Goal: Transaction & Acquisition: Purchase product/service

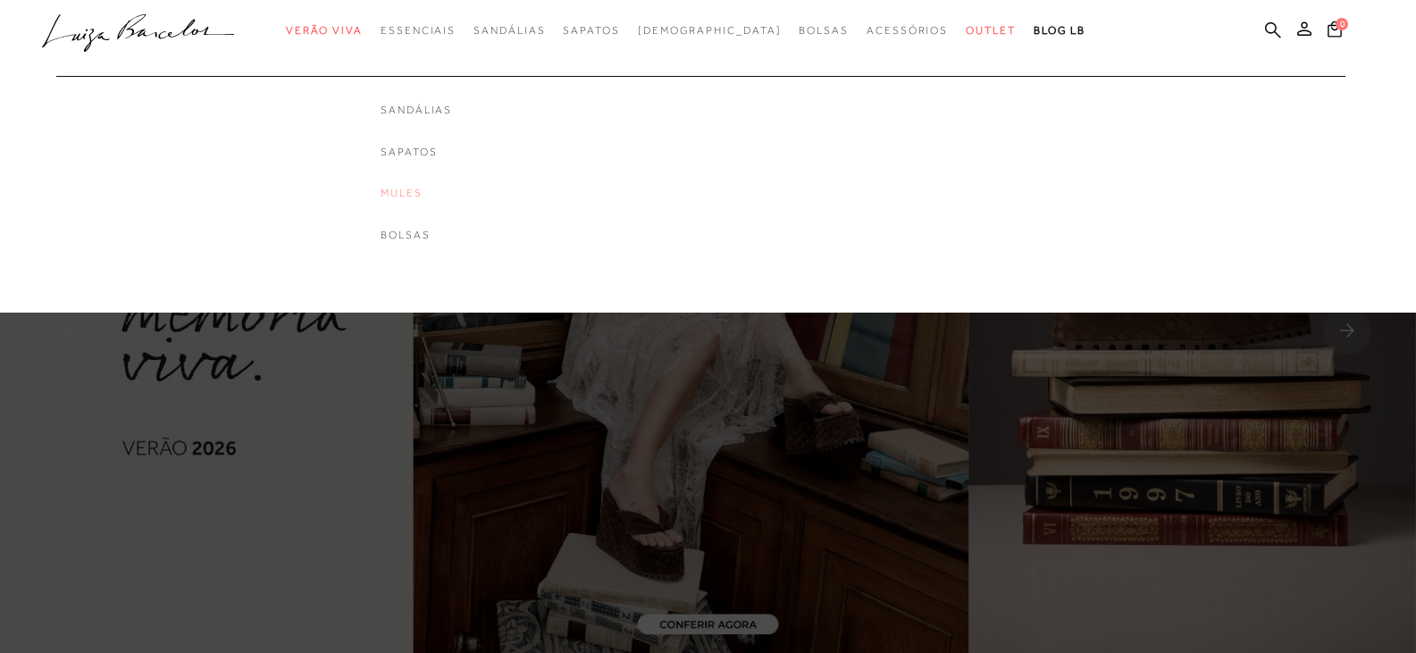
click at [434, 187] on link "Mules" at bounding box center [416, 193] width 71 height 15
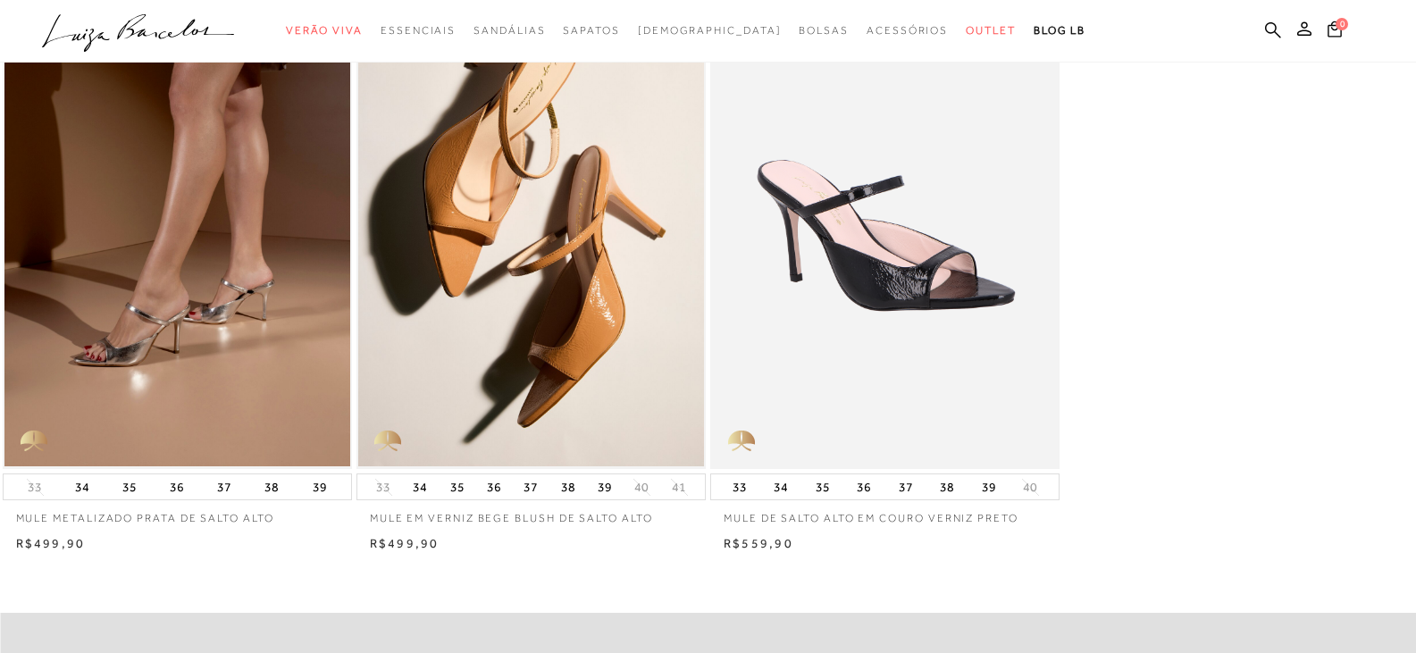
scroll to position [179, 0]
click at [860, 489] on button "36" at bounding box center [863, 487] width 25 height 25
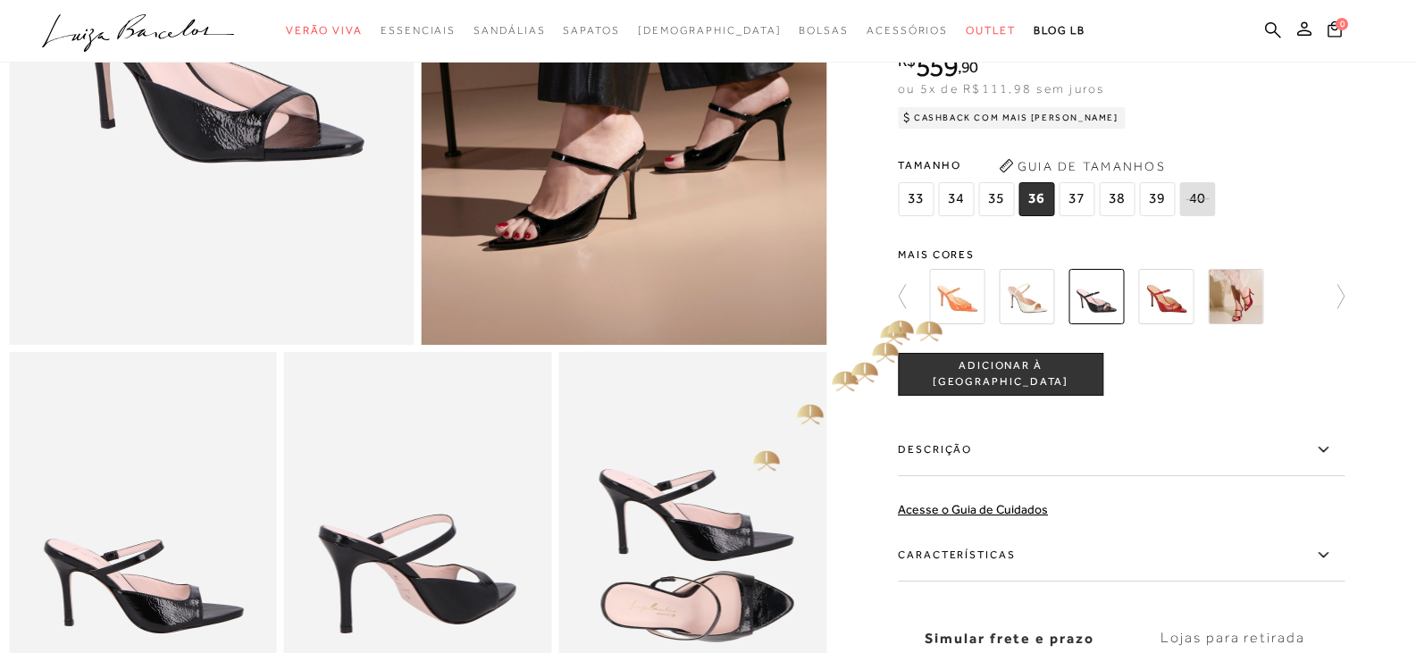
scroll to position [357, 0]
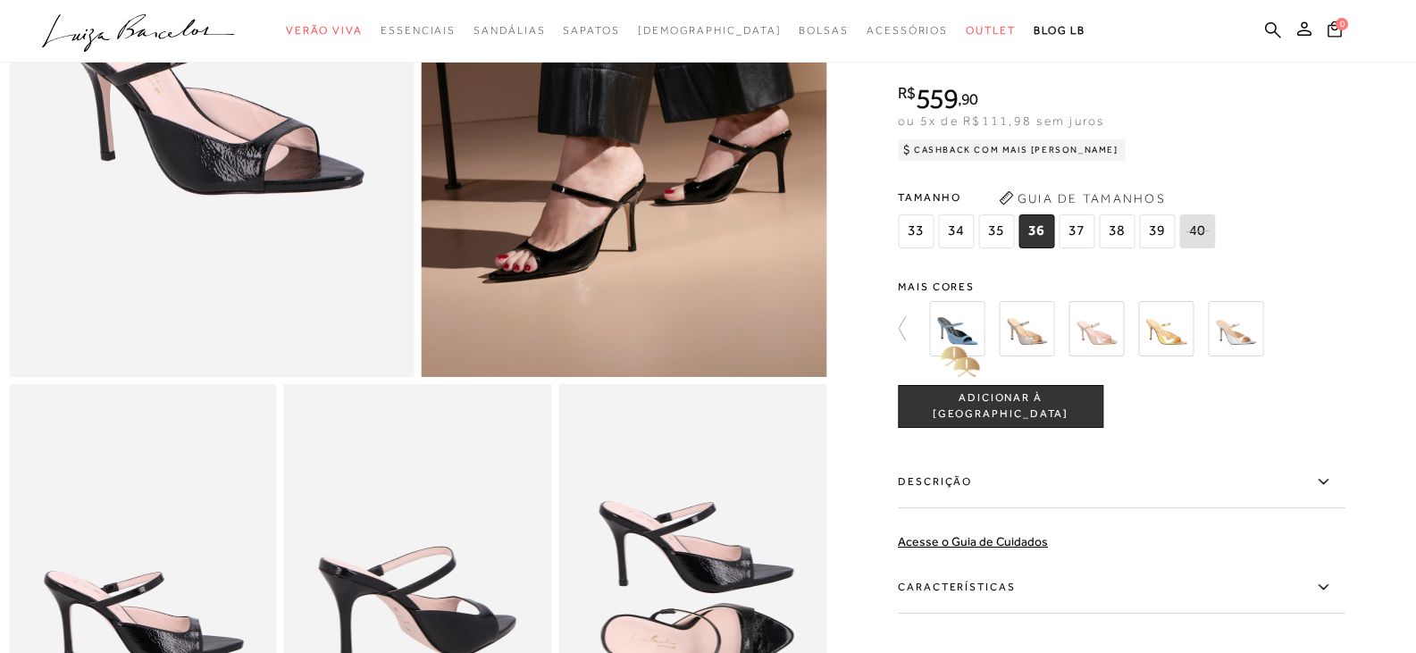
click at [924, 339] on div at bounding box center [715, 329] width 415 height 66
click at [969, 339] on img at bounding box center [956, 328] width 55 height 55
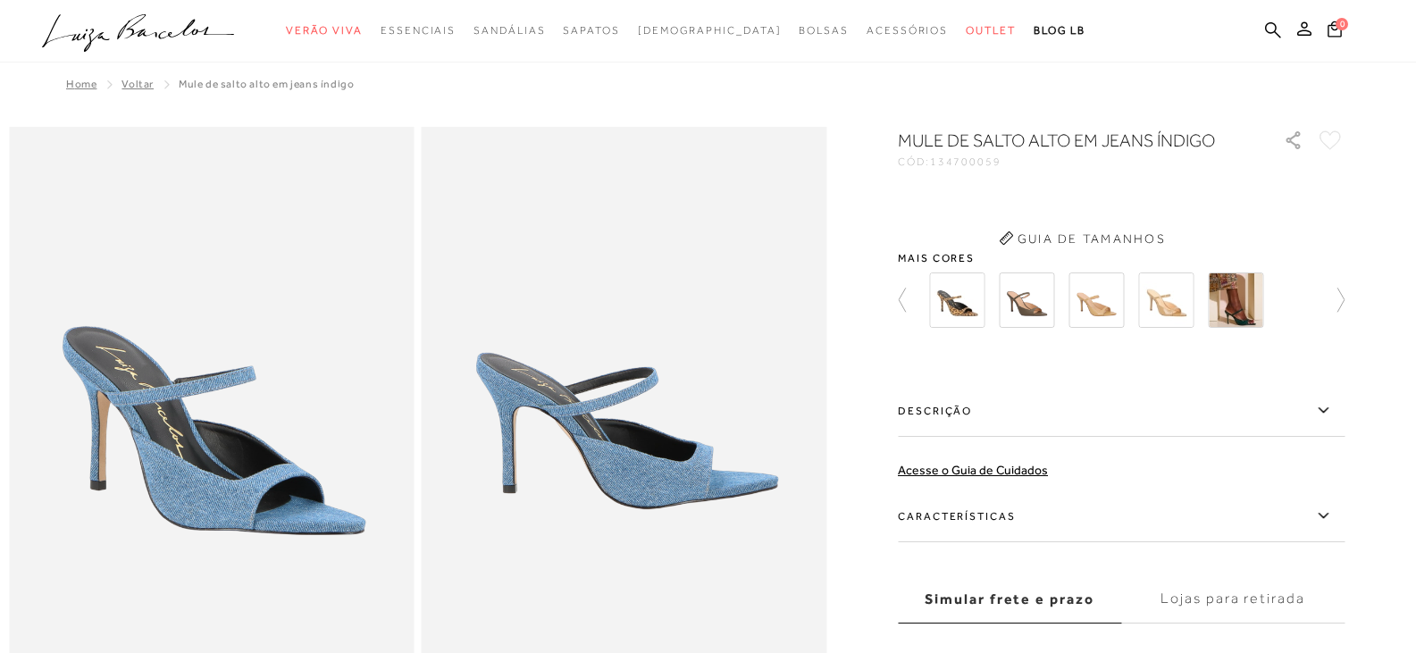
click at [1120, 253] on button "Guia de Tamanhos" at bounding box center [1082, 238] width 179 height 29
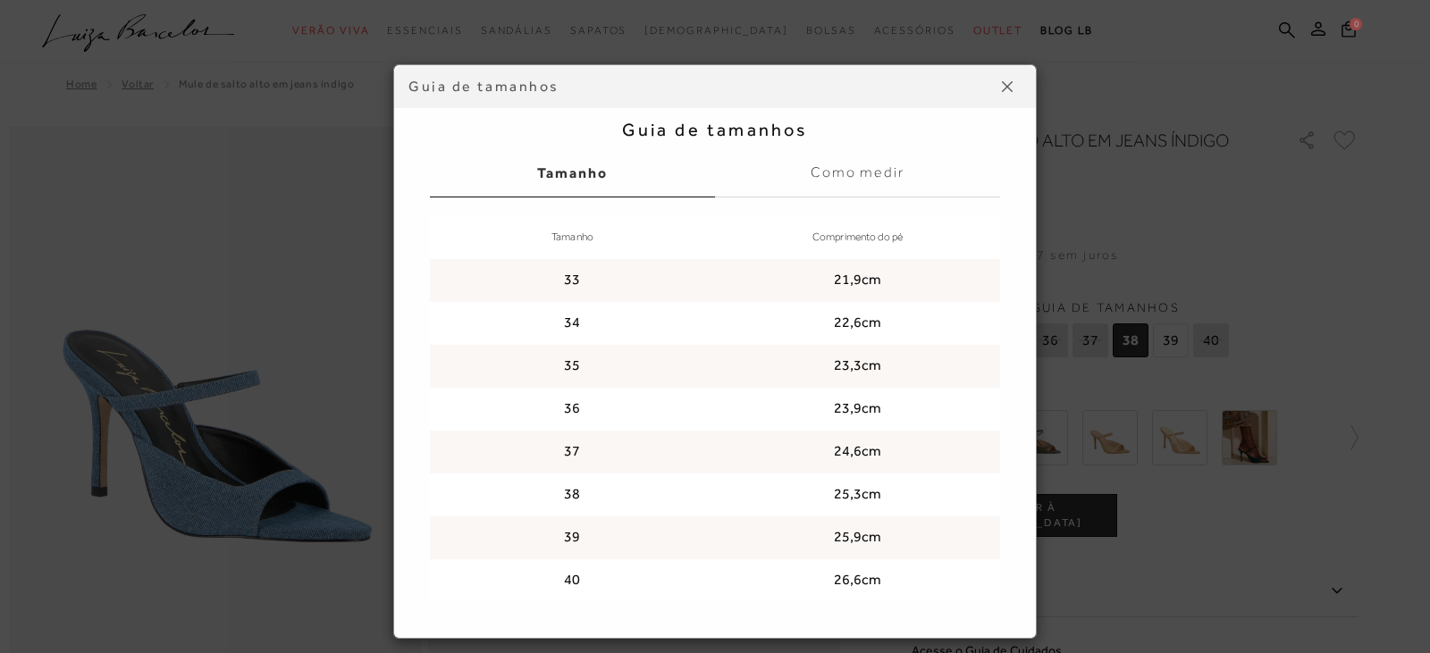
click at [1002, 89] on img at bounding box center [1007, 86] width 11 height 11
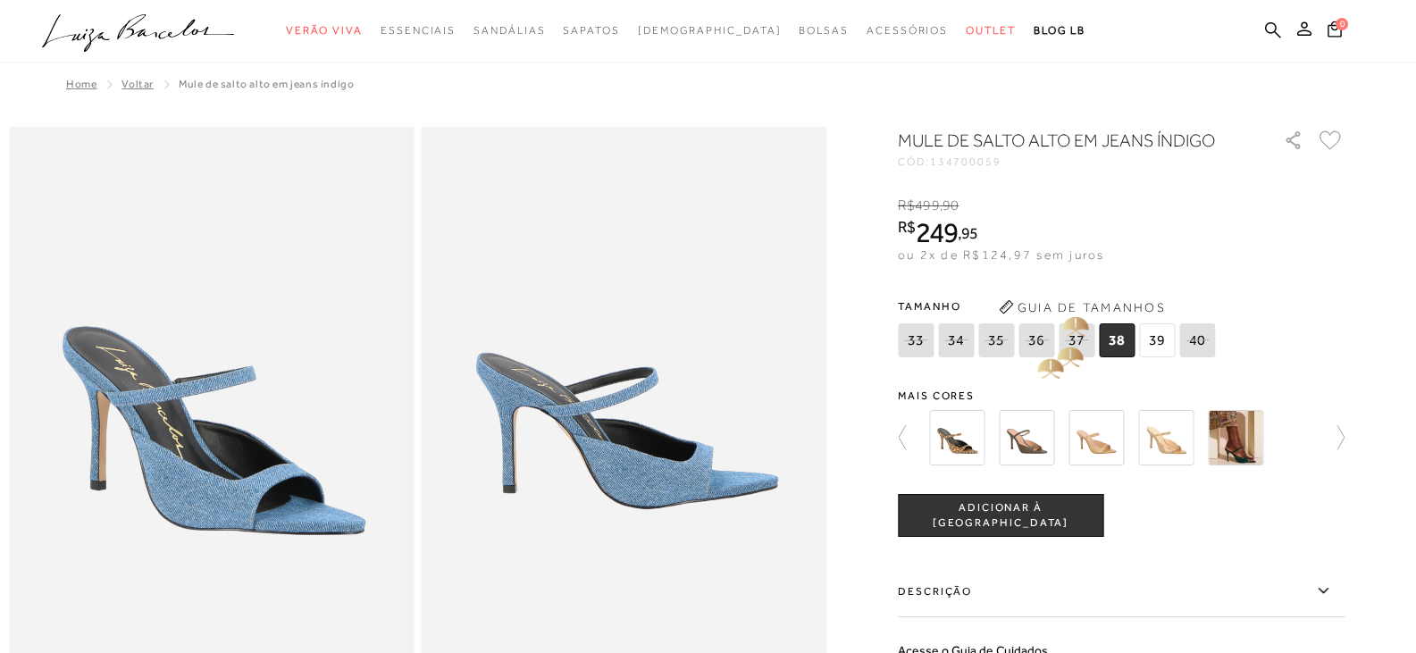
click at [1034, 337] on icon at bounding box center [1036, 340] width 25 height 22
select select
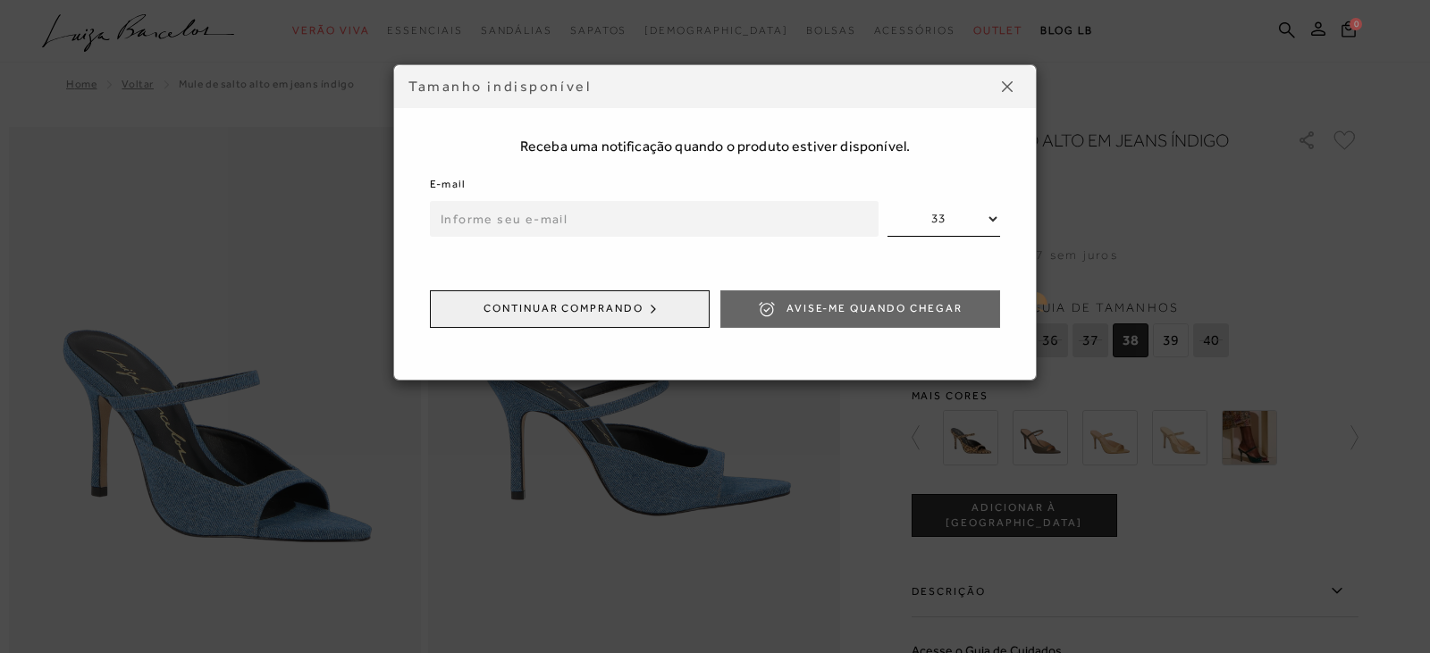
click at [1013, 85] on button at bounding box center [1007, 86] width 29 height 29
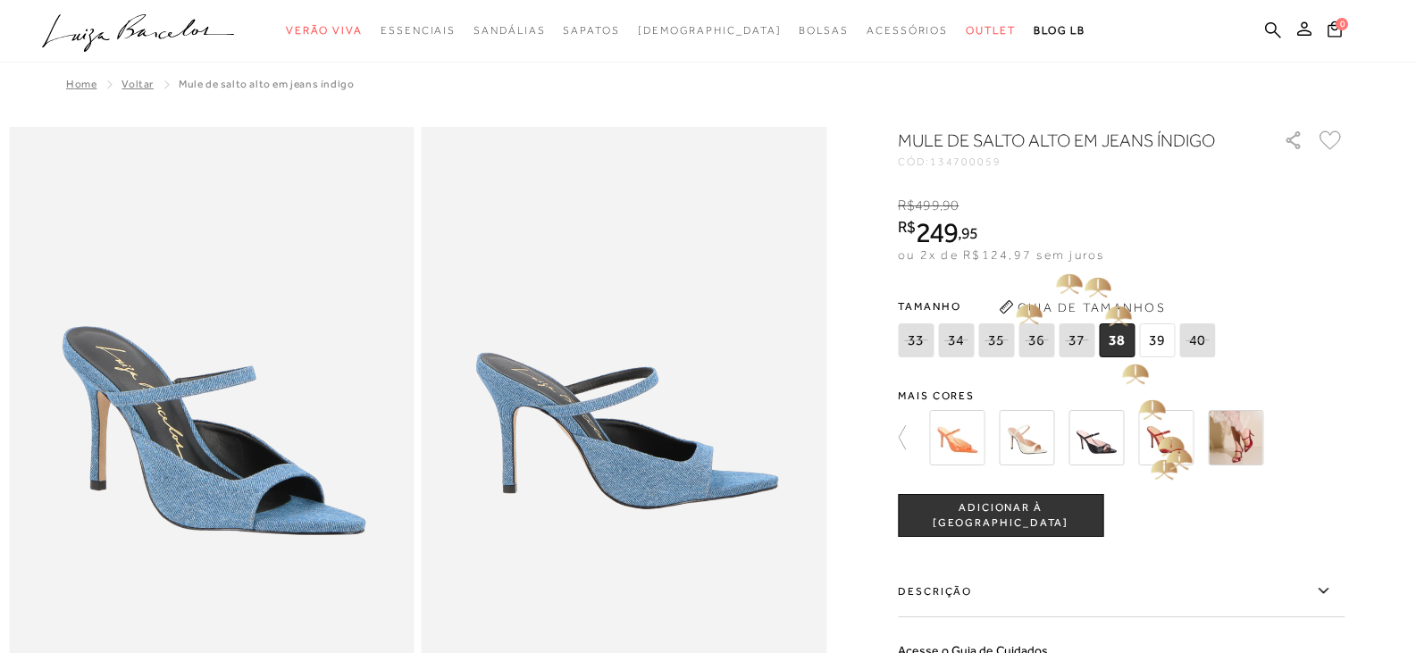
click at [1175, 436] on img at bounding box center [1165, 437] width 55 height 55
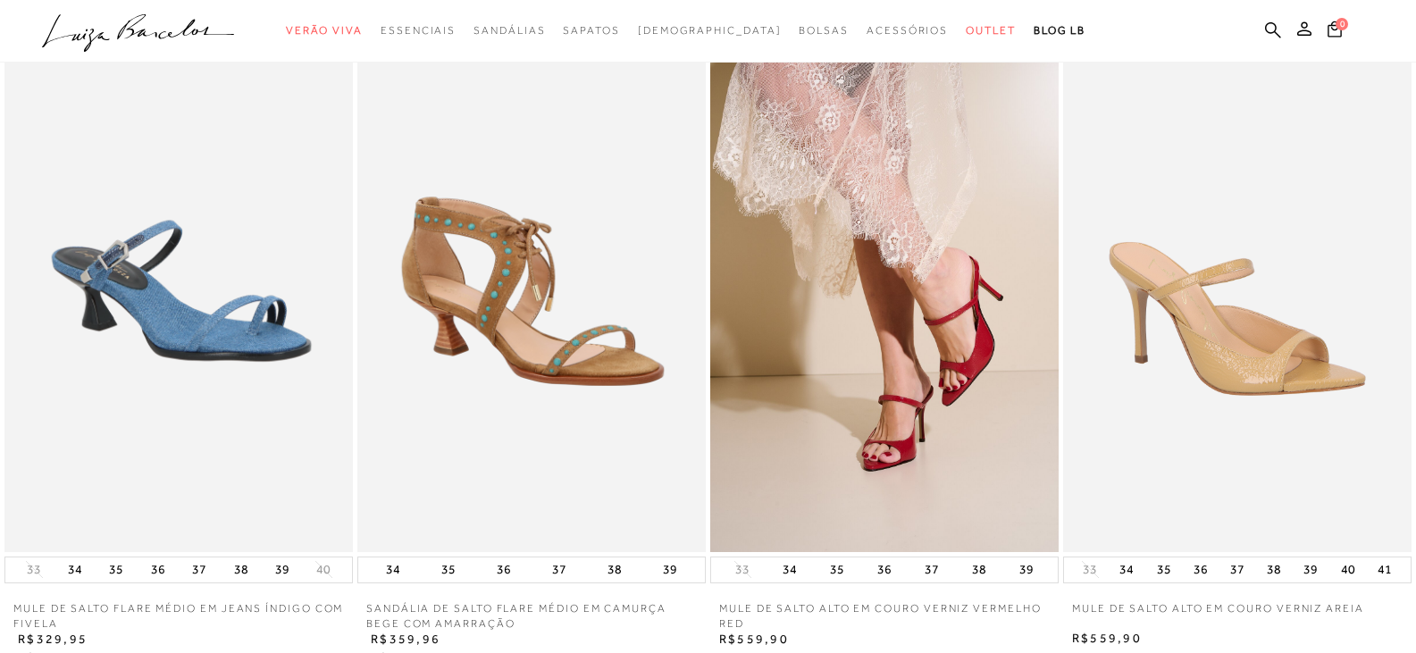
scroll to position [1430, 0]
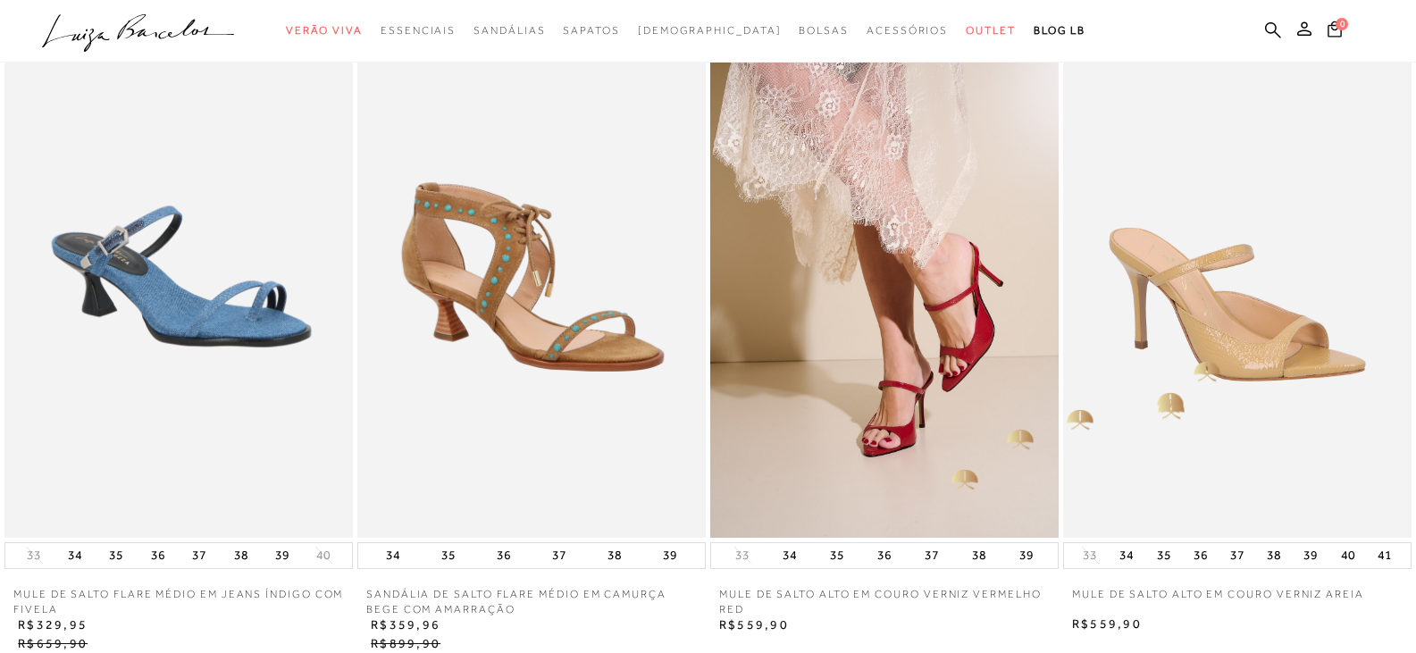
click at [1197, 343] on img at bounding box center [1237, 276] width 348 height 523
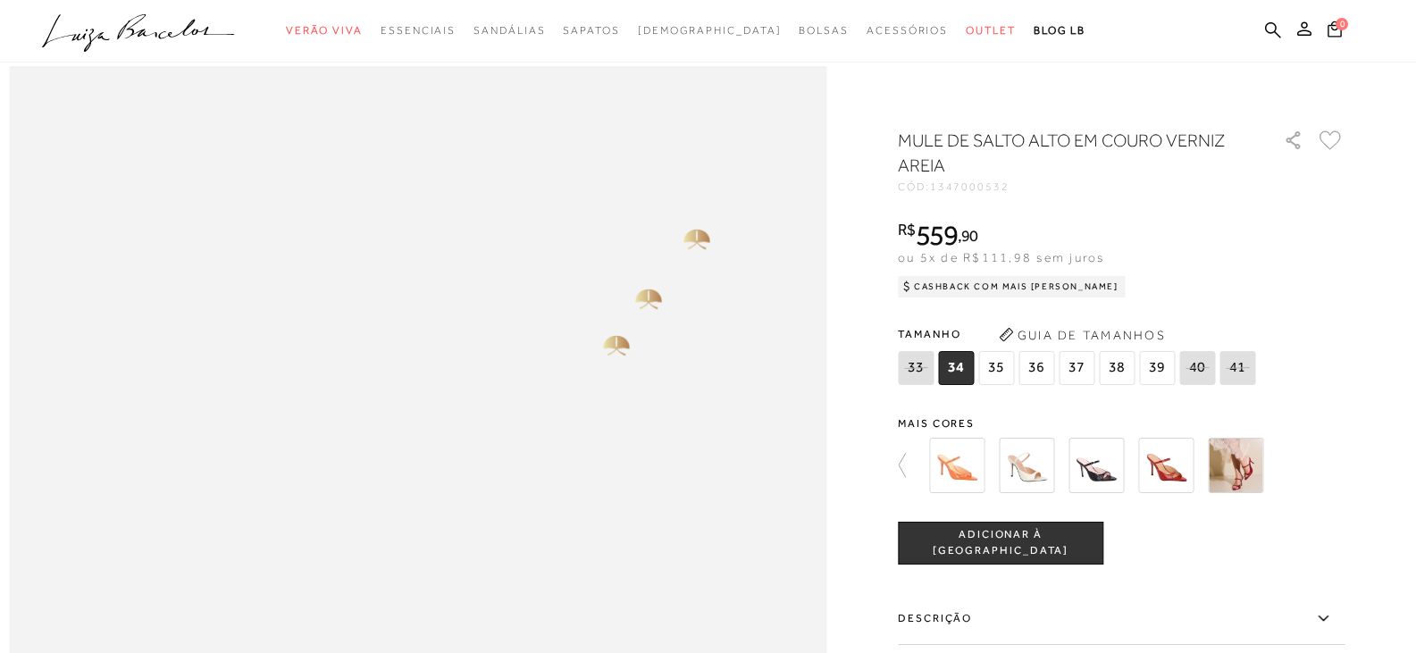
scroll to position [1072, 0]
